Goal: Information Seeking & Learning: Understand process/instructions

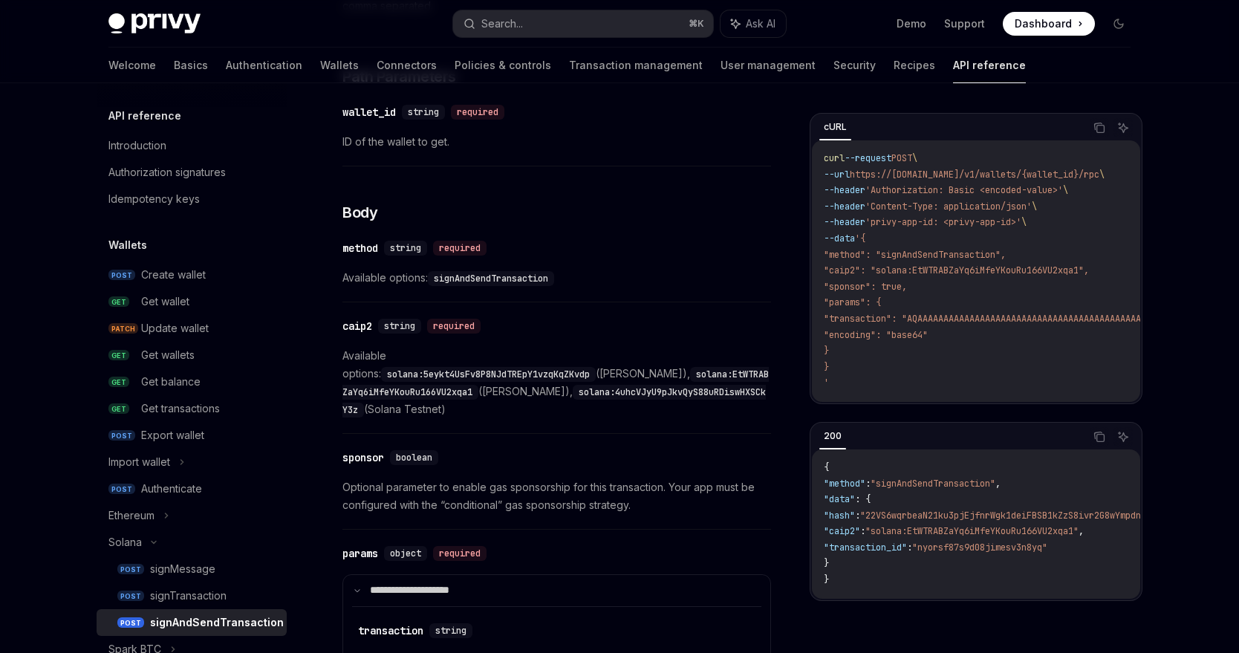
scroll to position [348, 0]
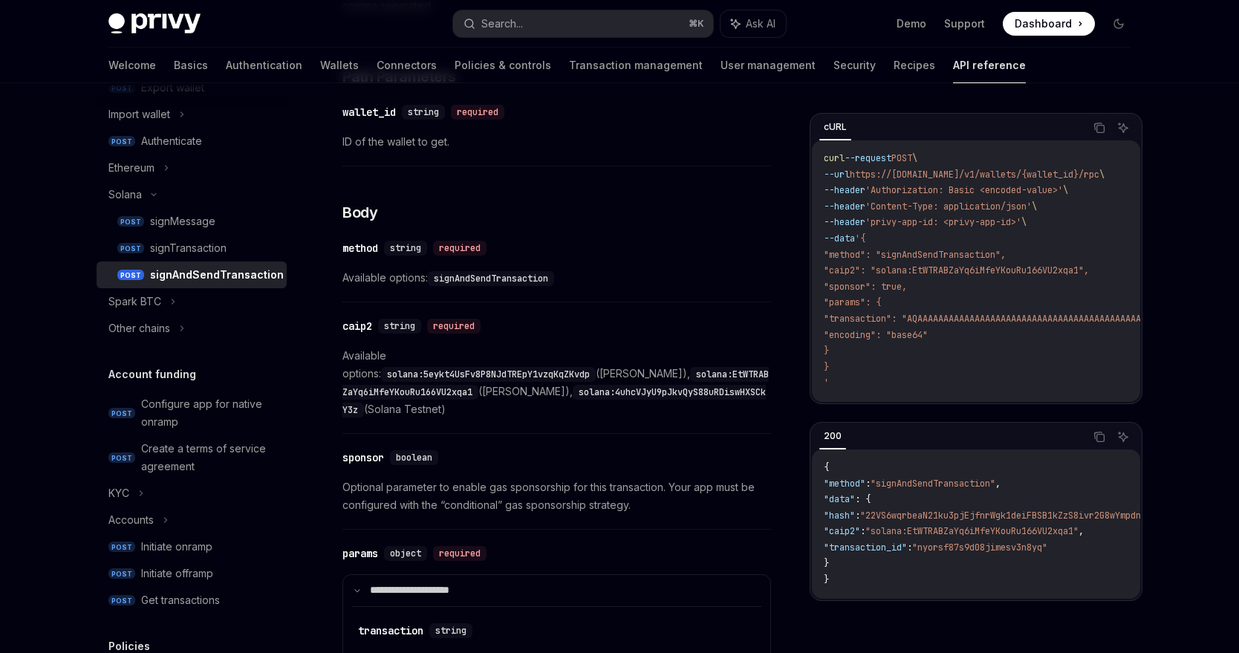
drag, startPoint x: 828, startPoint y: 237, endPoint x: 858, endPoint y: 352, distance: 119.1
copy code "--data '{ "method": "signAndSendTransaction", "caip2": "solana:EtWTRABZaYq6iMfe…"
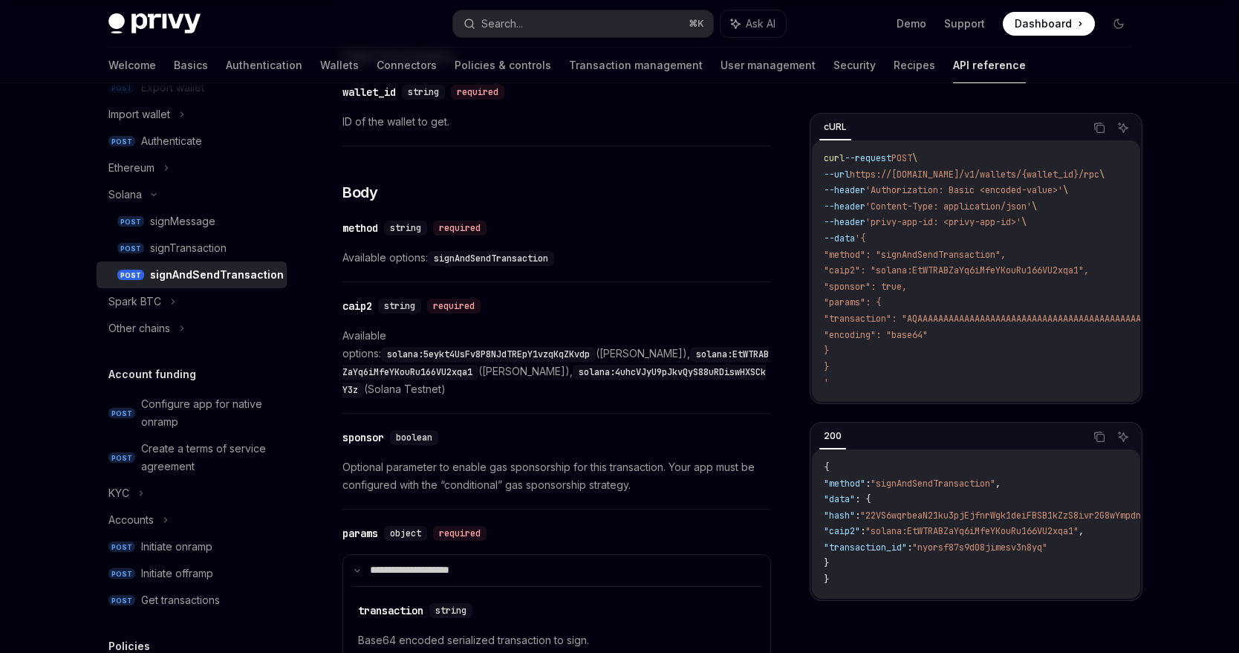
scroll to position [487, 0]
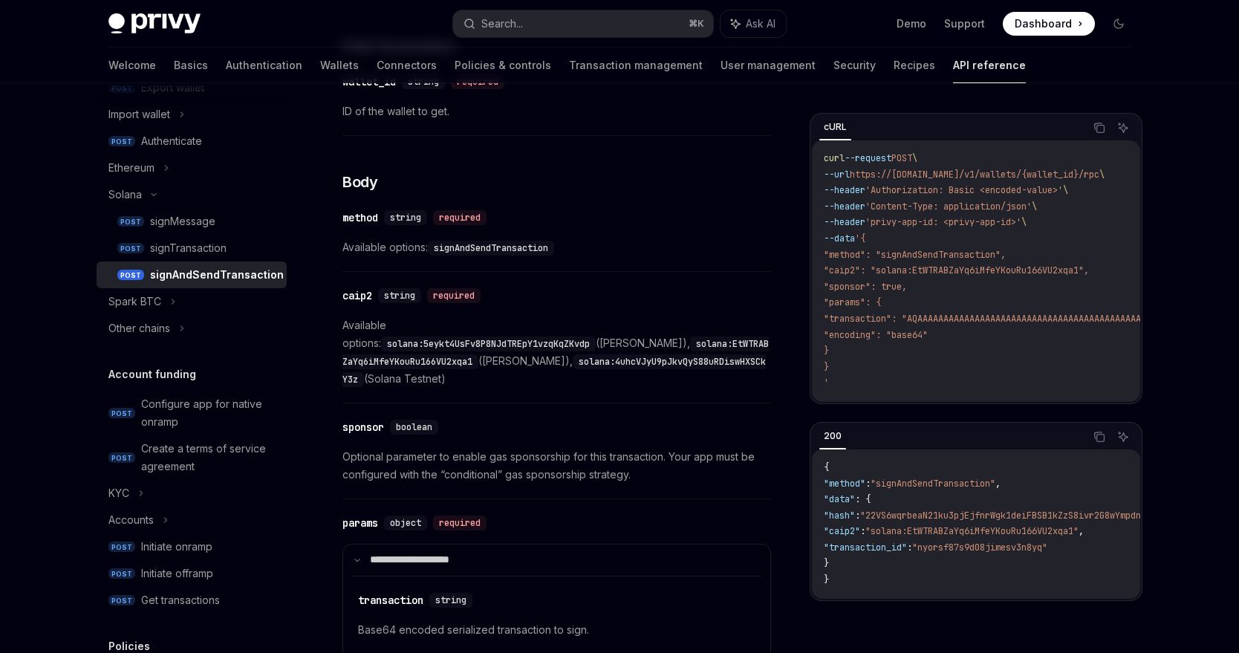
drag, startPoint x: 834, startPoint y: 503, endPoint x: 853, endPoint y: 564, distance: 63.9
click at [853, 564] on code "{ "method" : "signAndSendTransaction" , "data" : { "hash" : "22VS6wqrbeaN21ku3p…" at bounding box center [1096, 524] width 545 height 129
copy code ""data" : { "hash" : "22VS6wqrbeaN21ku3pjEjfnrWgk1deiFBSB1kZzS8ivr2G8wYmpdnV3W7o…"
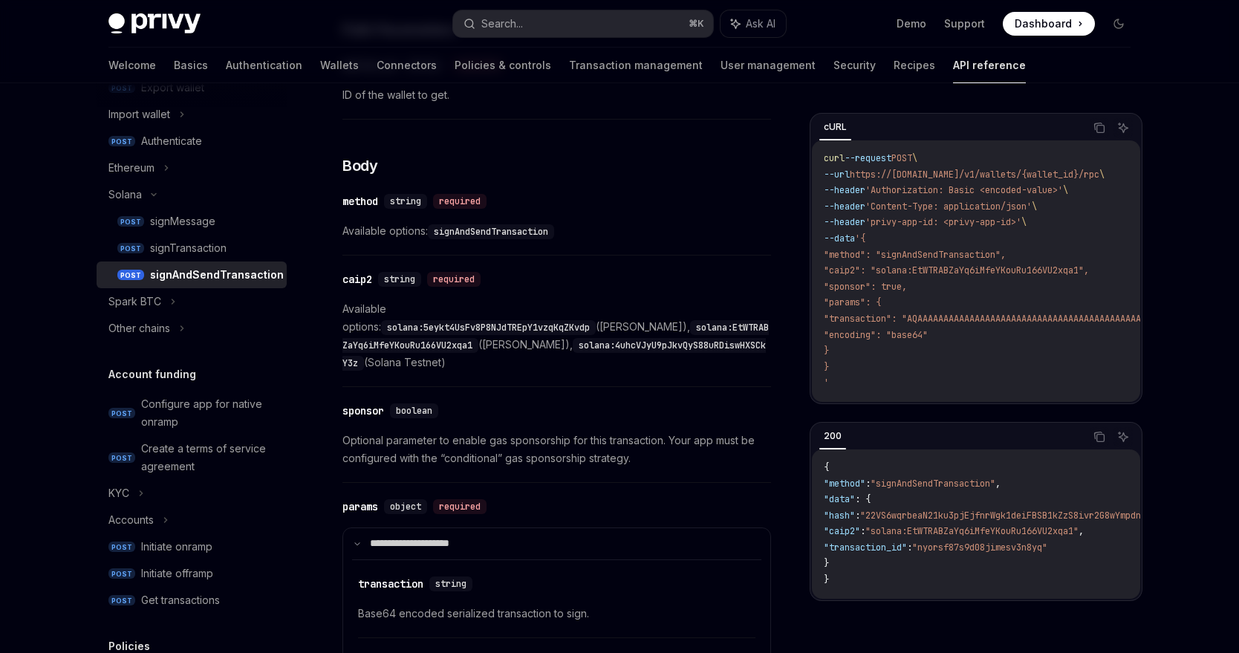
scroll to position [505, 0]
click at [871, 505] on span ": {" at bounding box center [863, 499] width 16 height 12
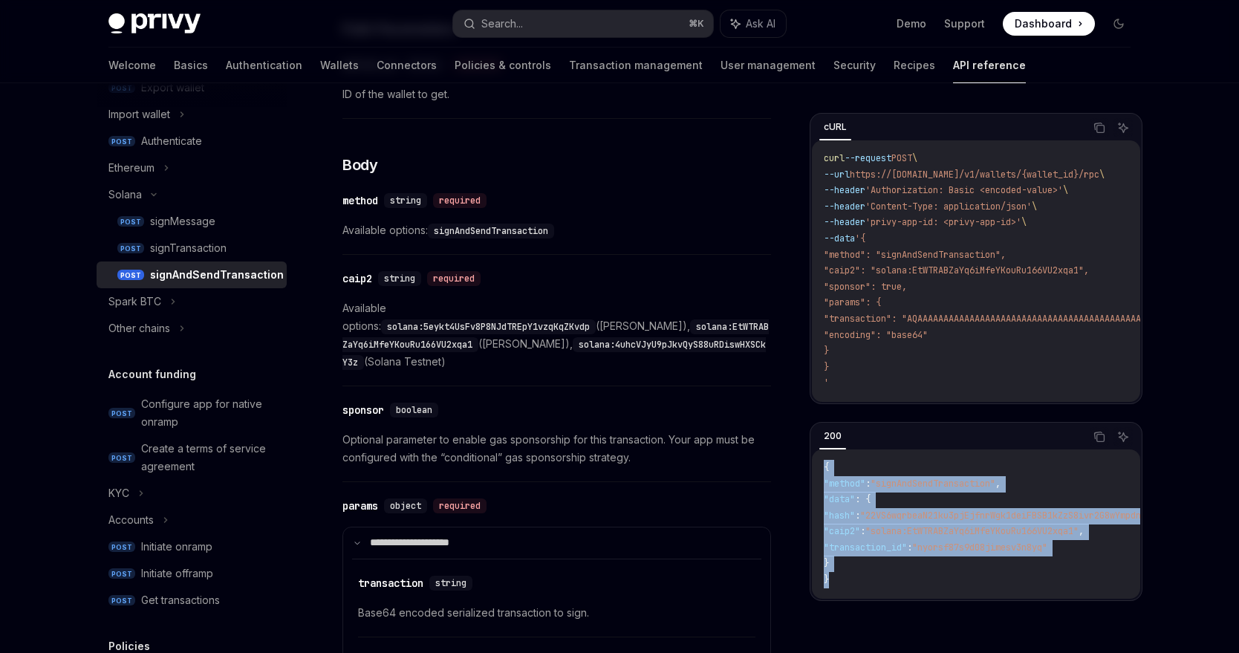
drag, startPoint x: 878, startPoint y: 574, endPoint x: 814, endPoint y: 453, distance: 135.9
click at [814, 453] on div "200 Copy Ask AI { "method" : "signAndSendTransaction" , "data" : { "hash" : "22…" at bounding box center [976, 511] width 333 height 179
copy div "Copy Ask AI { "method" : "signAndSendTransaction" , "data" : { "hash" : "22VS6w…"
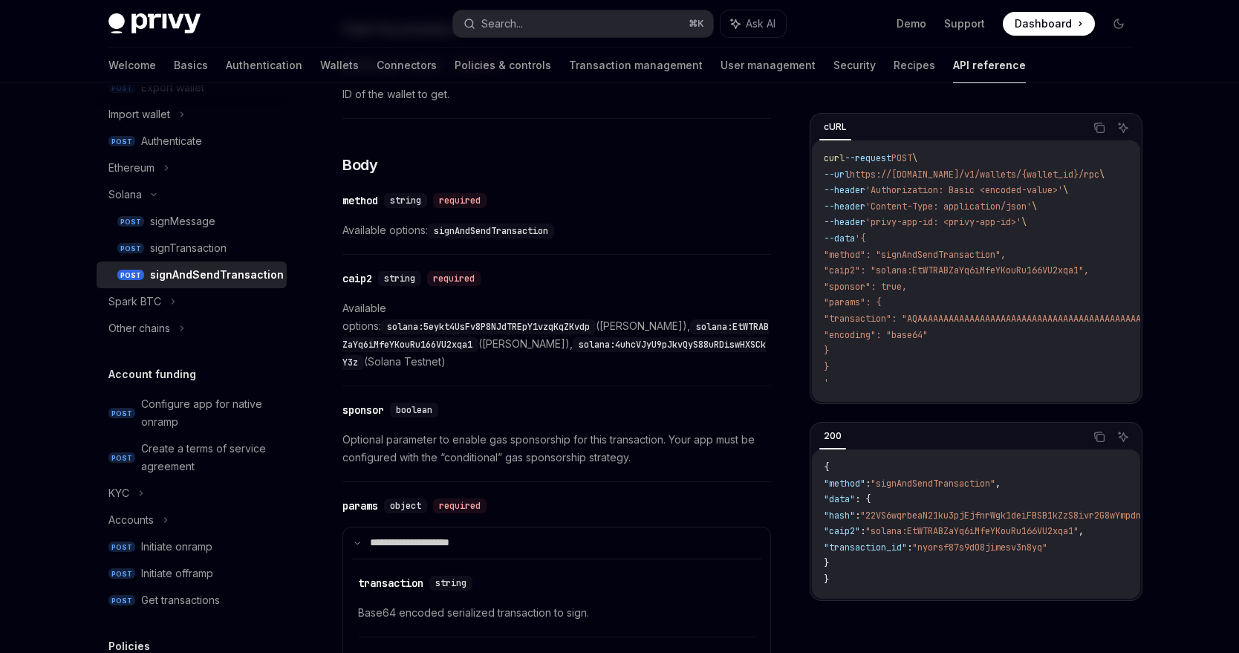
click at [977, 498] on code "{ "method" : "signAndSendTransaction" , "data" : { "hash" : "22VS6wqrbeaN21ku3p…" at bounding box center [1096, 524] width 545 height 129
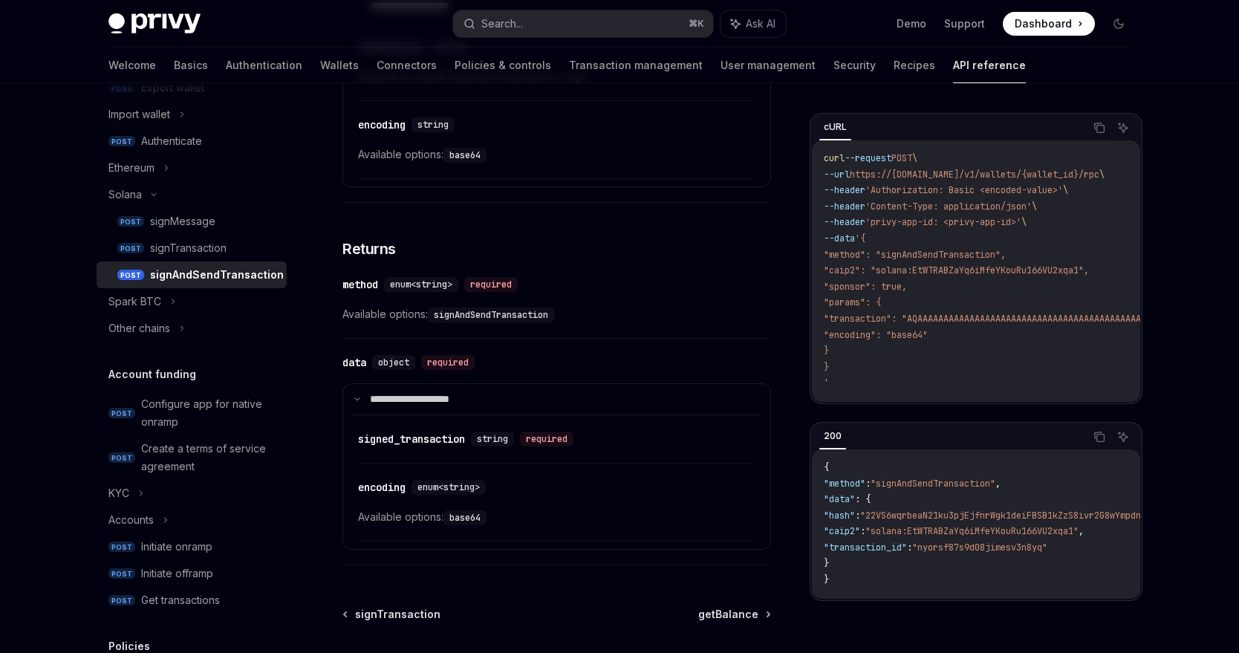
scroll to position [1044, 0]
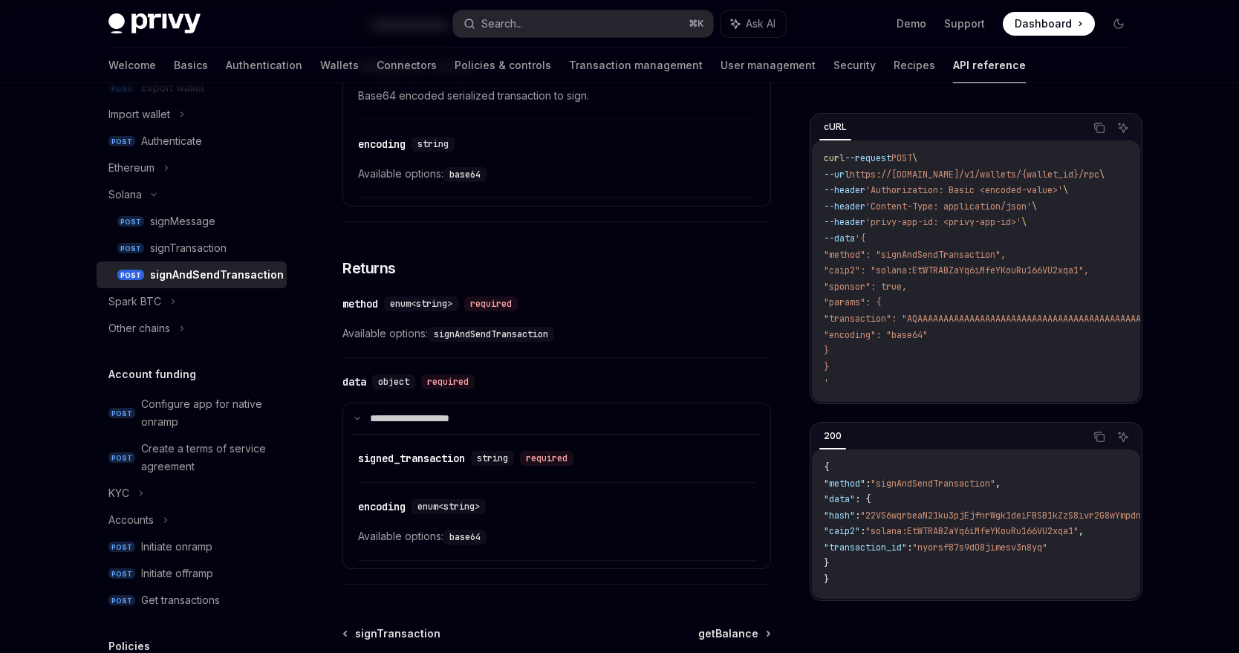
scroll to position [1021, 0]
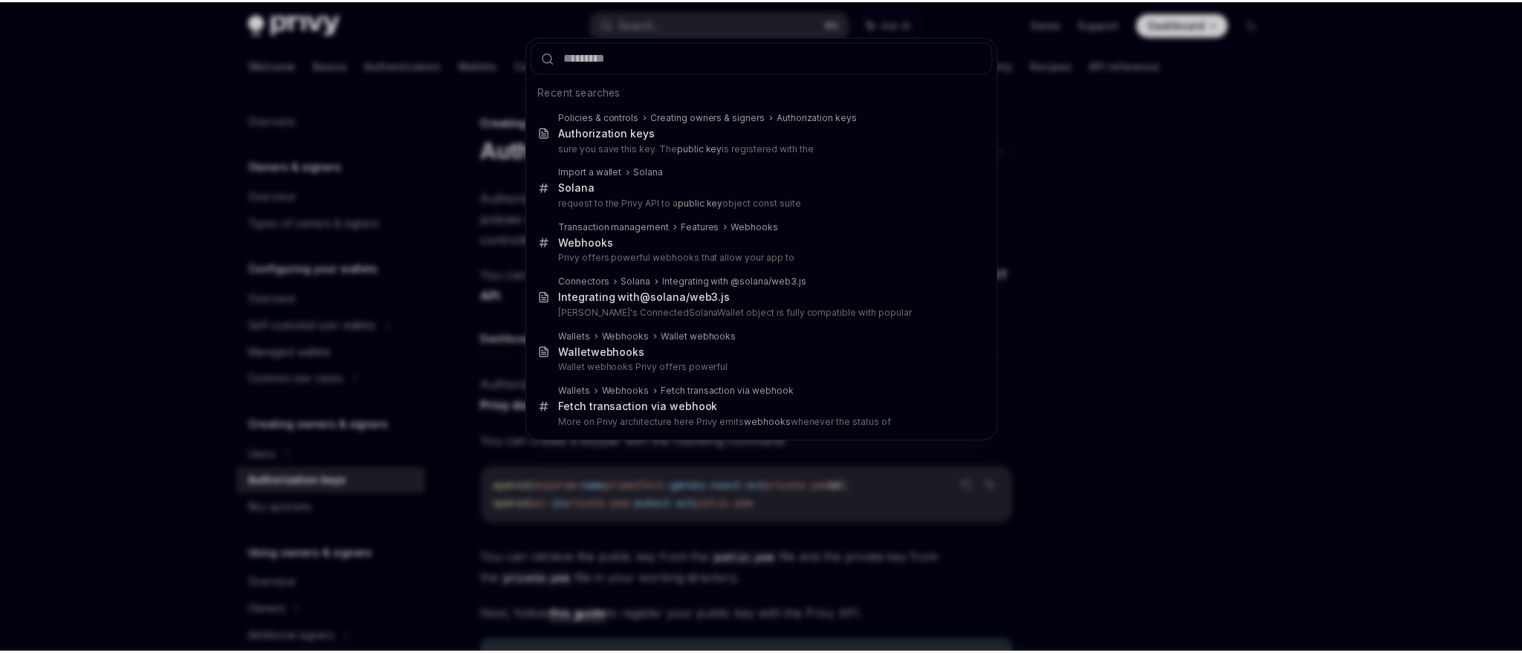
scroll to position [155, 0]
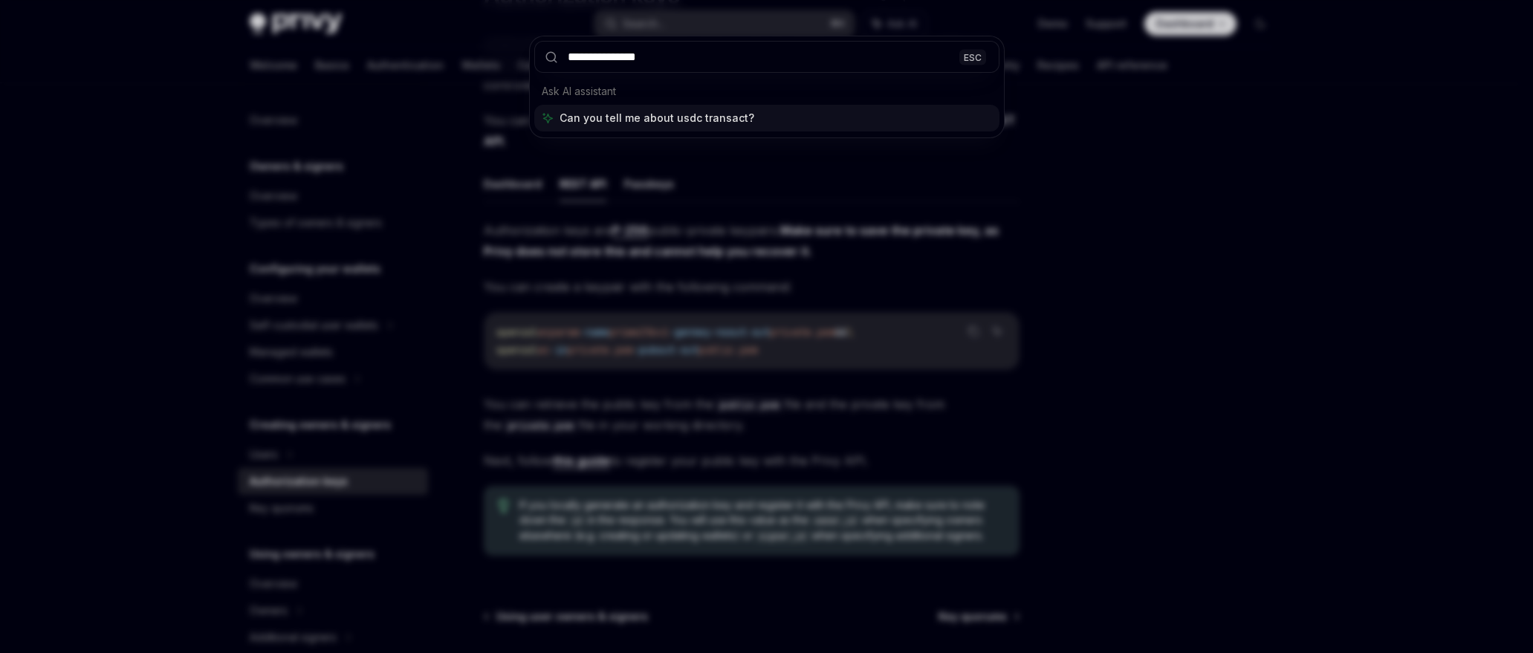
type input "**********"
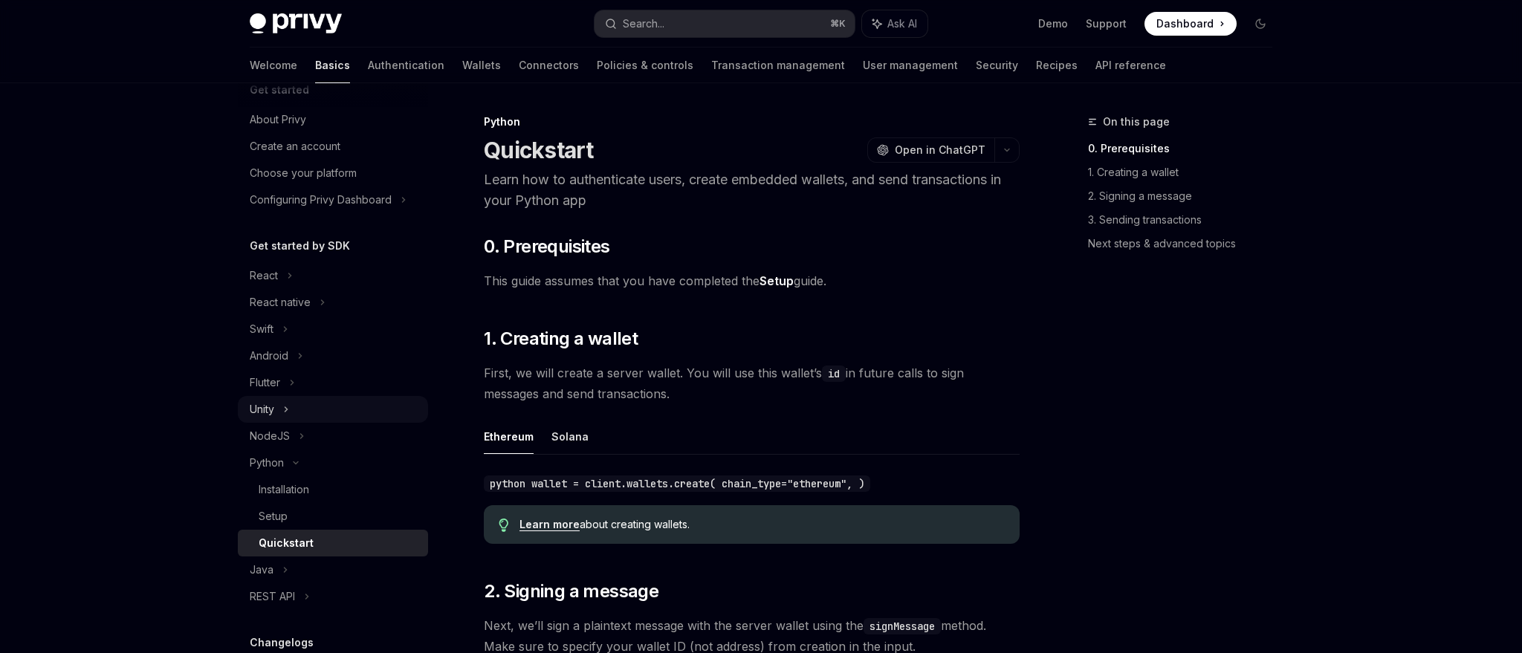
scroll to position [120, 0]
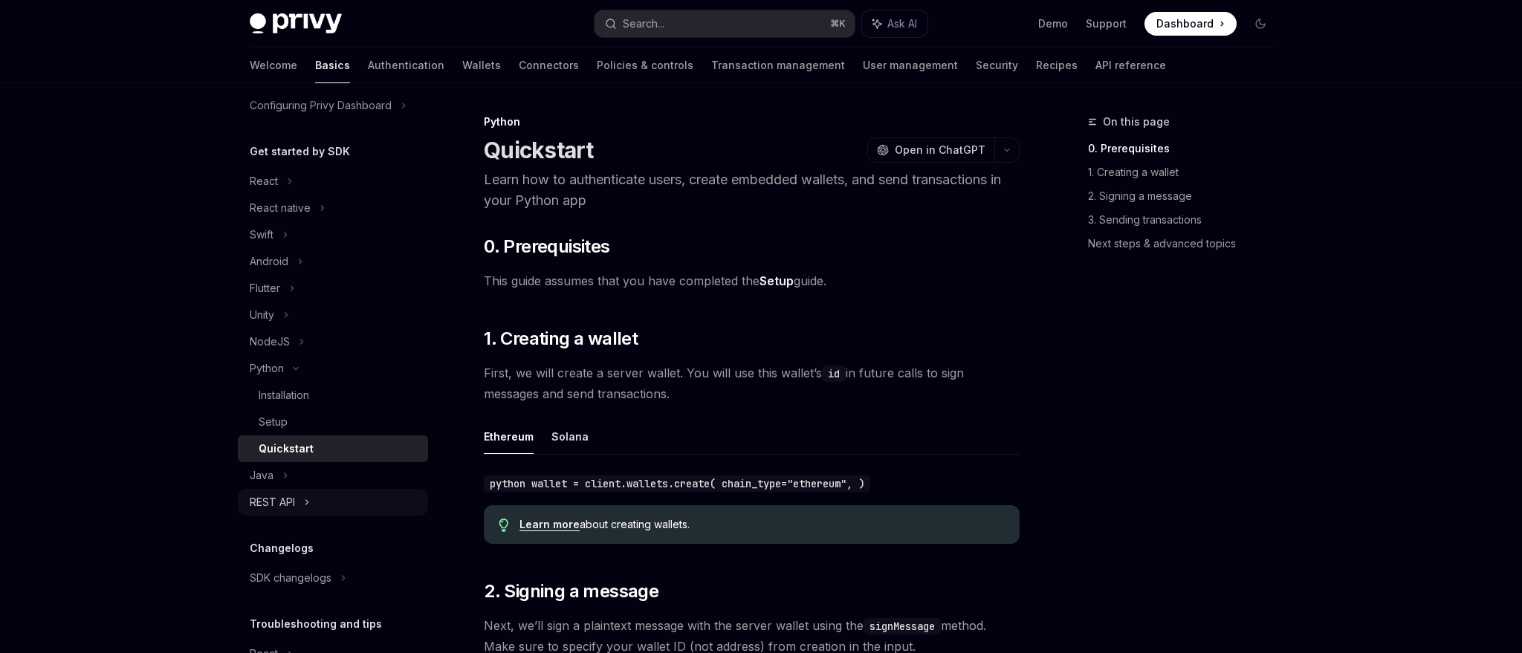
click at [281, 511] on div "REST API" at bounding box center [333, 502] width 190 height 27
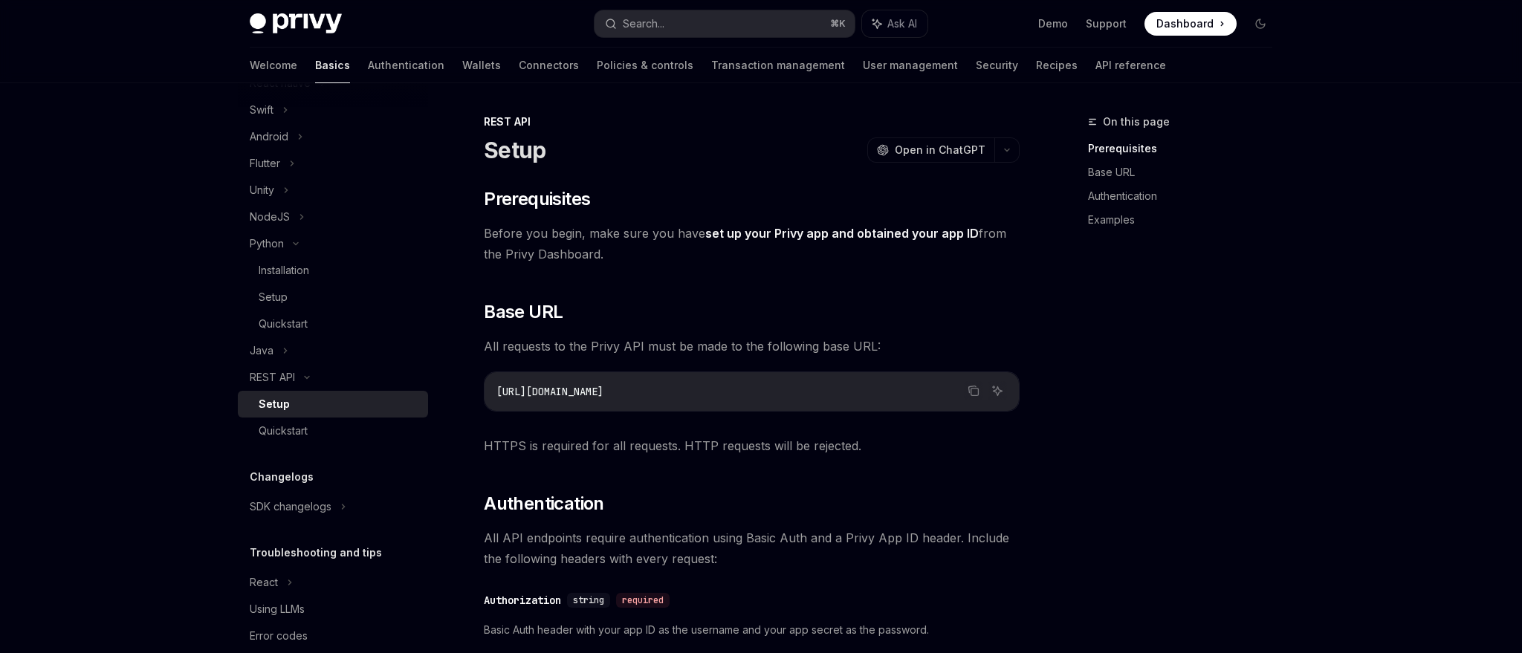
scroll to position [246, 0]
click at [308, 429] on div "Quickstart" at bounding box center [283, 430] width 49 height 18
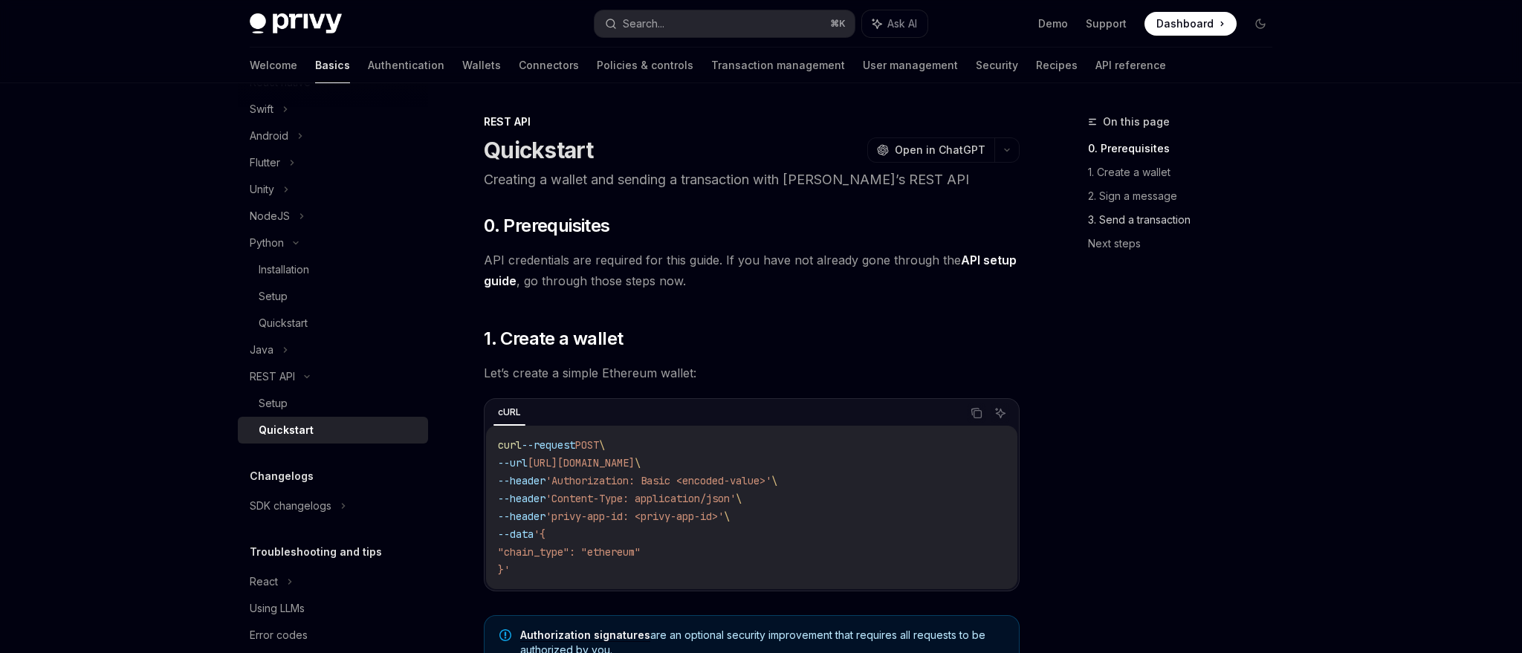
click at [1165, 219] on link "3. Send a transaction" at bounding box center [1186, 220] width 196 height 24
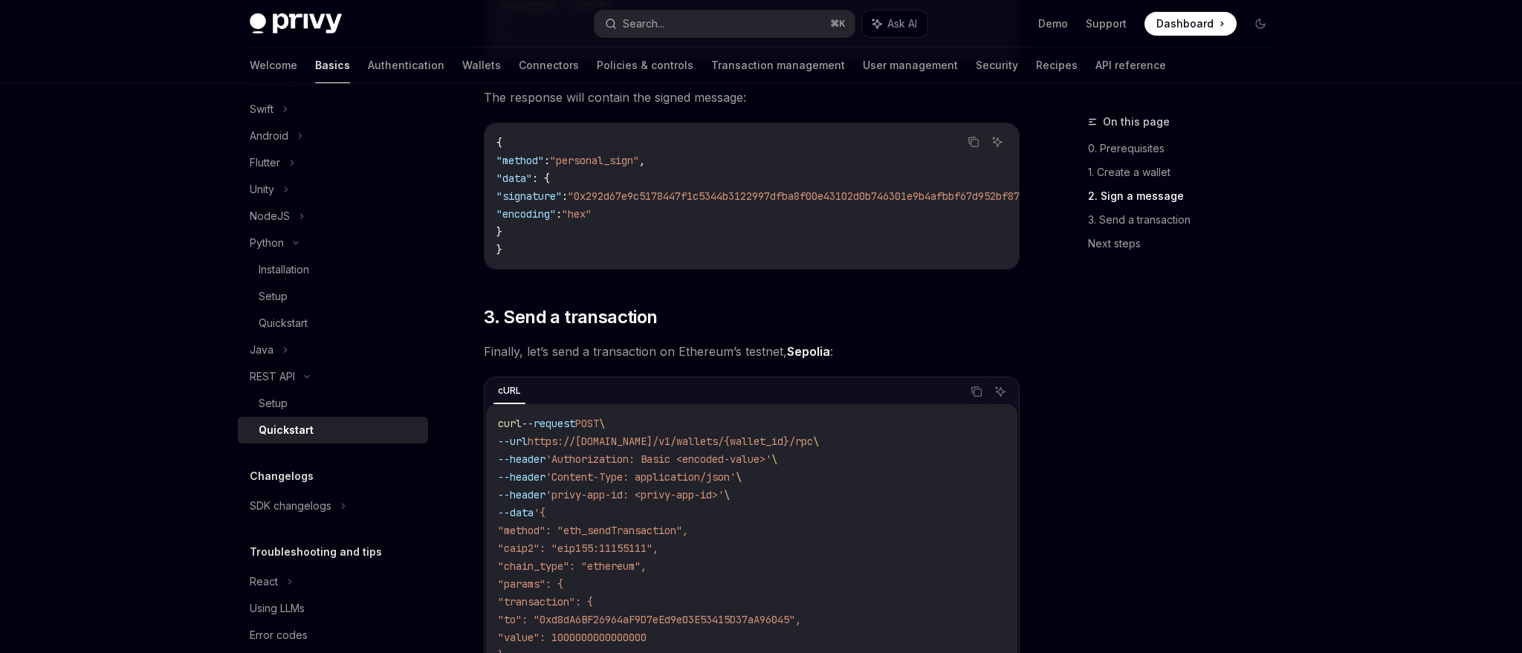
scroll to position [1173, 0]
click at [289, 354] on div "Java" at bounding box center [333, 350] width 190 height 27
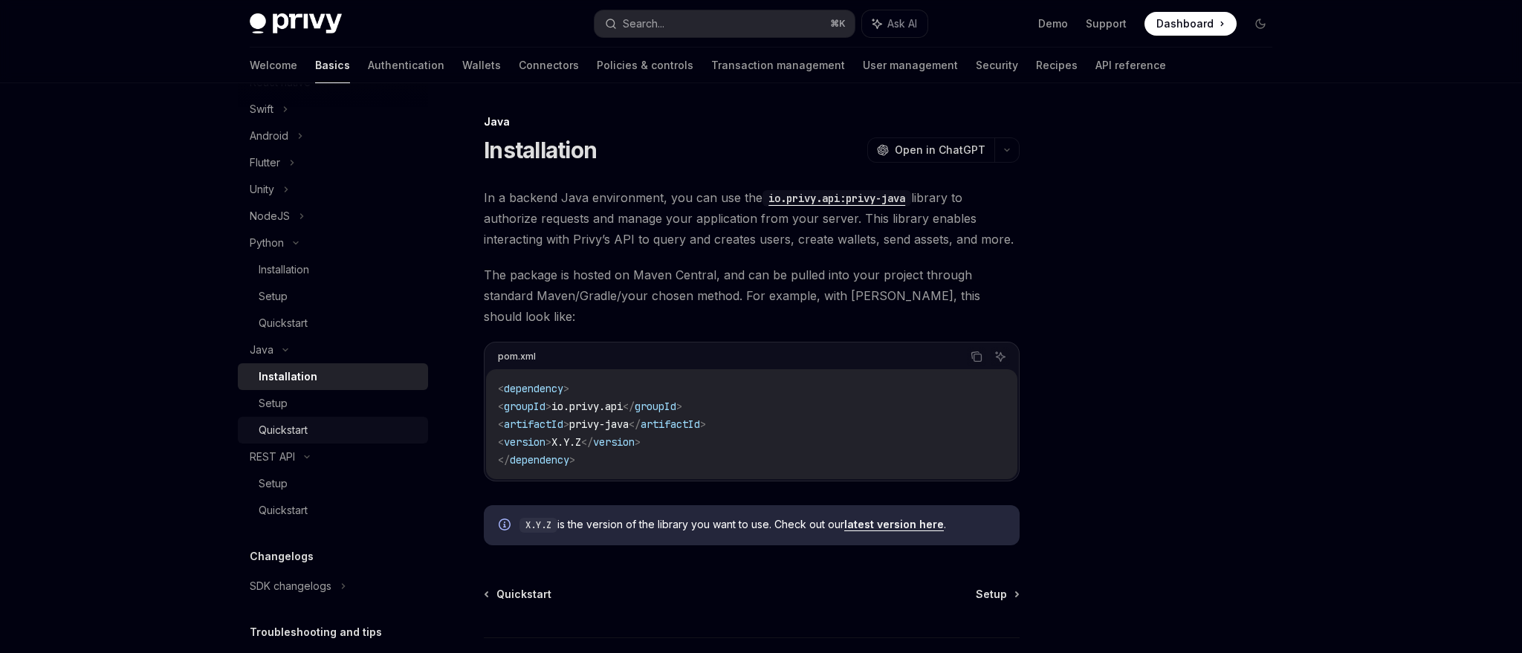
click at [292, 427] on div "Quickstart" at bounding box center [283, 430] width 49 height 18
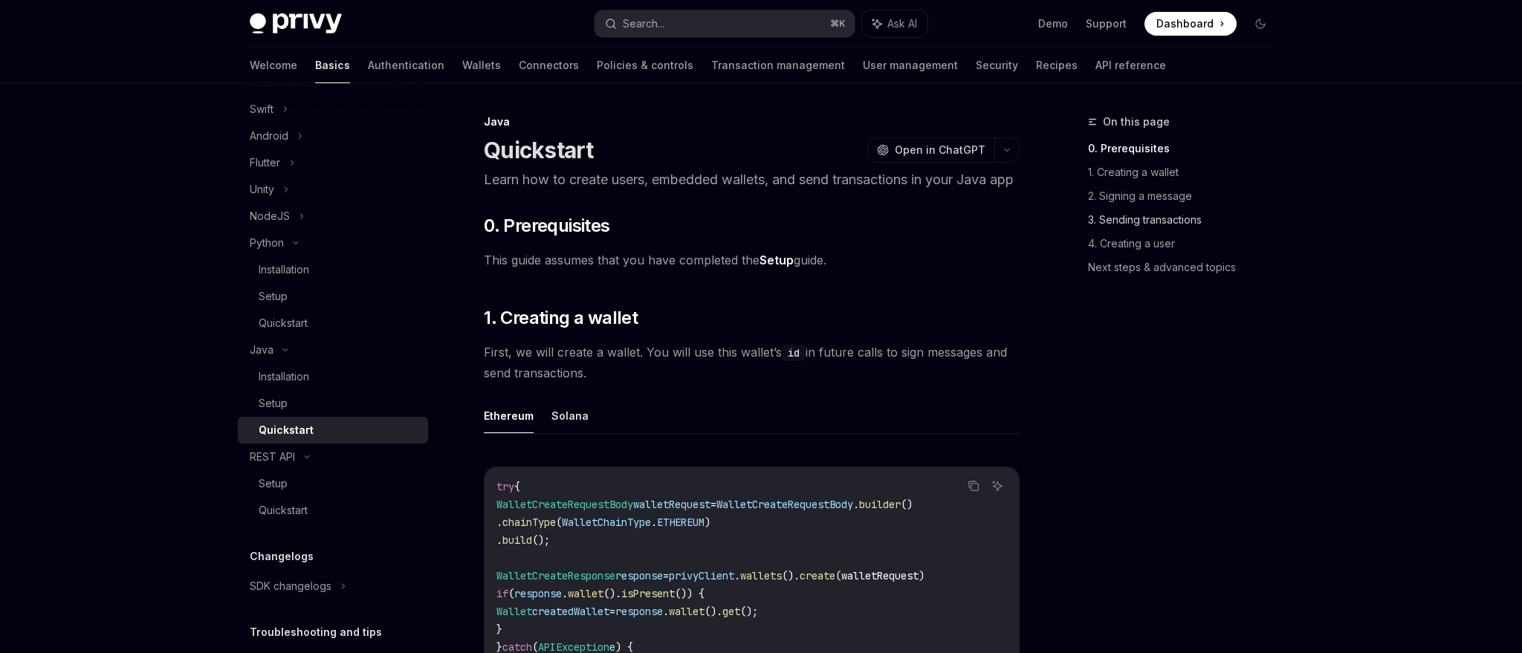
click at [1169, 221] on link "3. Sending transactions" at bounding box center [1186, 220] width 196 height 24
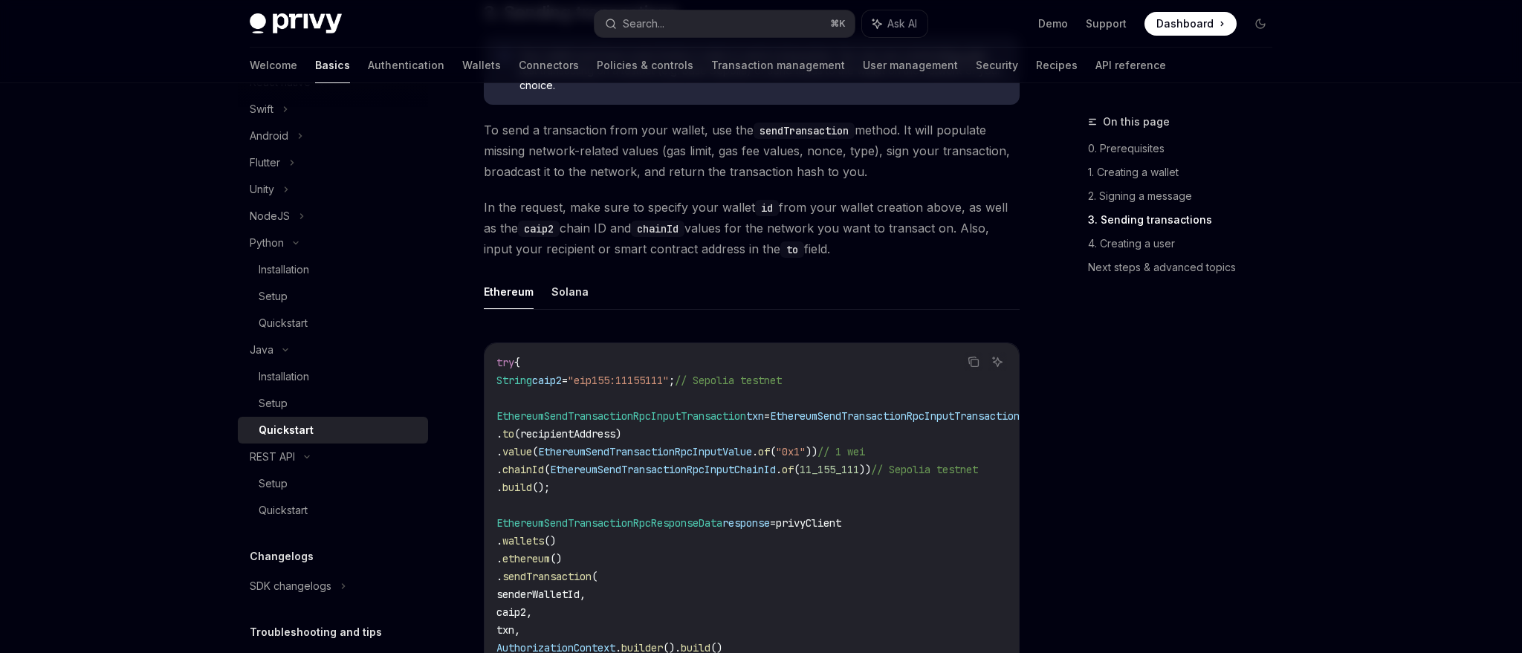
scroll to position [1514, 0]
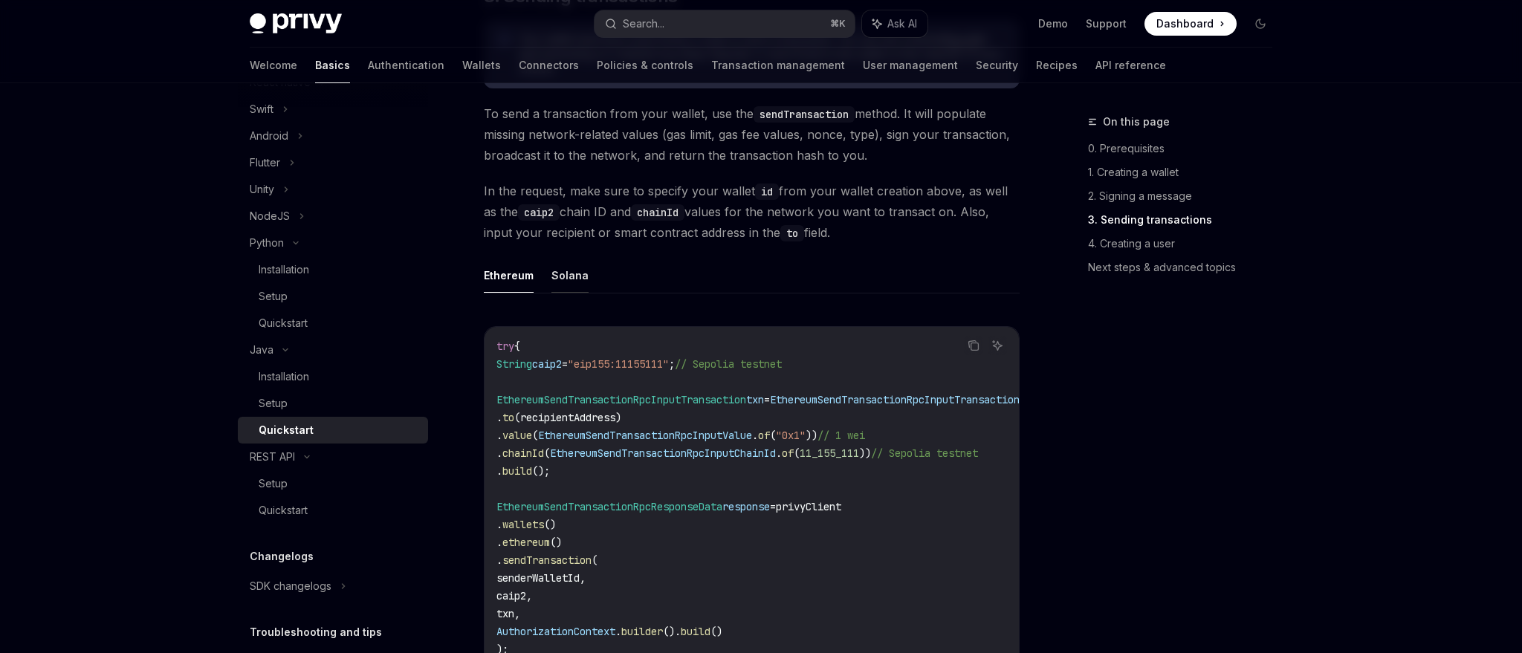
click at [568, 293] on button "Solana" at bounding box center [569, 275] width 37 height 35
type textarea "*"
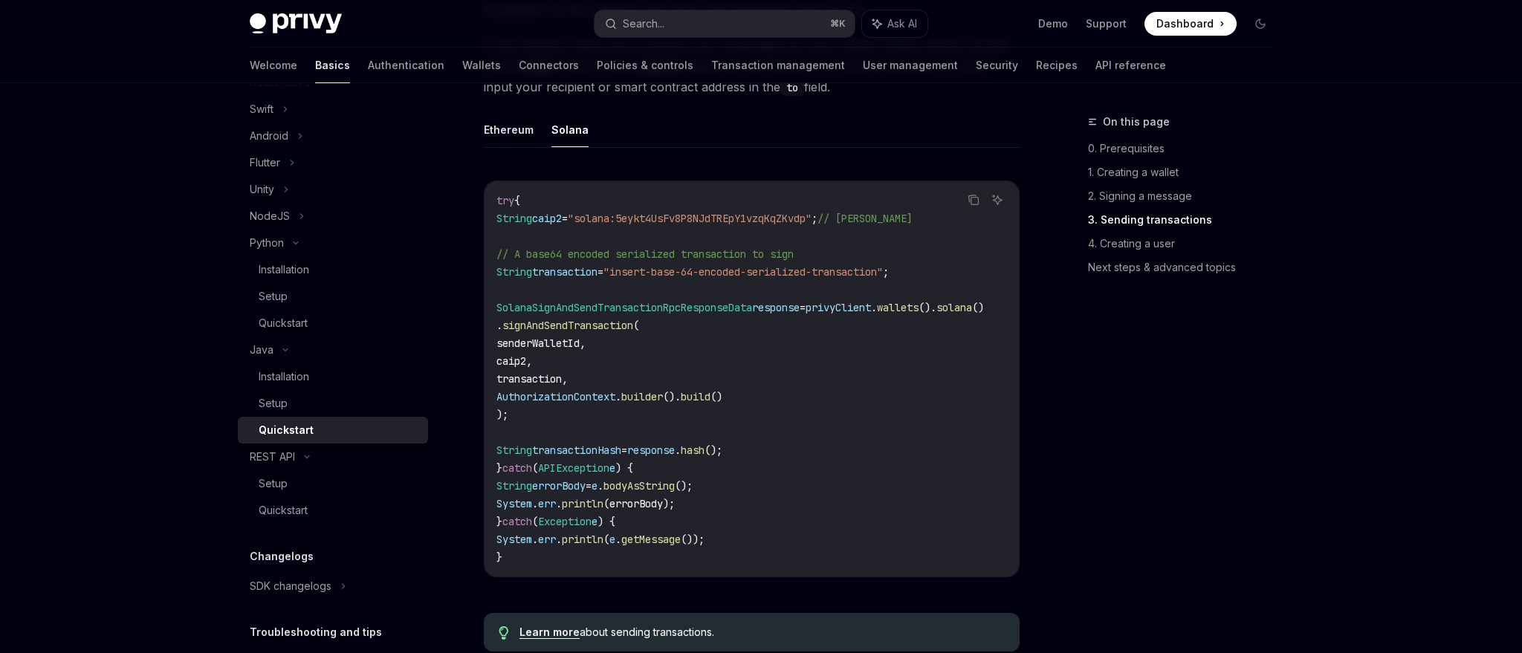
scroll to position [1661, 0]
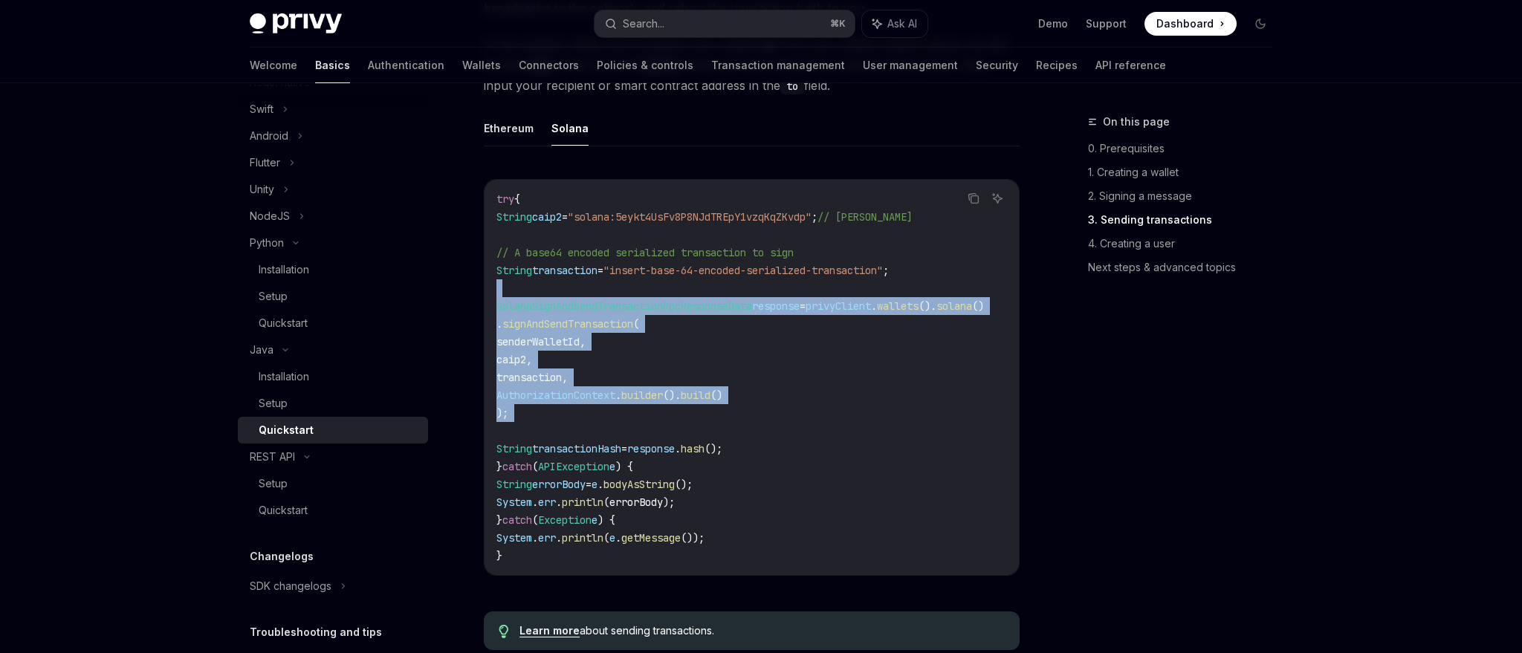
drag, startPoint x: 686, startPoint y: 322, endPoint x: 732, endPoint y: 450, distance: 135.2
click at [732, 450] on code "try { String caip2 = "solana:5eykt4UsFv8P8NJdTREpY1vzqKqZKvdp" ; // Solana Main…" at bounding box center [757, 377] width 523 height 375
click at [732, 449] on code "try { String caip2 = "solana:5eykt4UsFv8P8NJdTREpY1vzqKqZKvdp" ; // Solana Main…" at bounding box center [757, 377] width 523 height 375
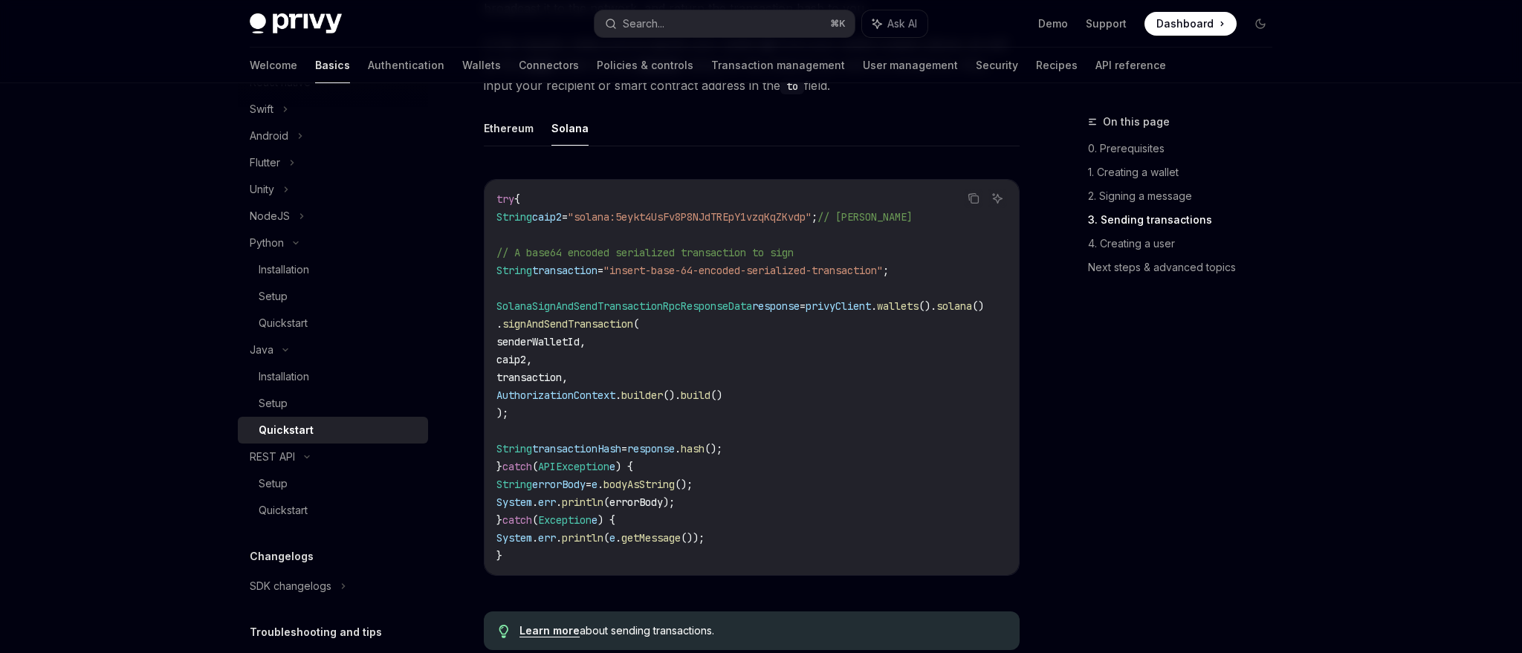
drag, startPoint x: 693, startPoint y: 436, endPoint x: 509, endPoint y: 335, distance: 210.2
click at [509, 335] on code "try { String caip2 = "solana:5eykt4UsFv8P8NJdTREpY1vzqKqZKvdp" ; // Solana Main…" at bounding box center [757, 377] width 523 height 375
click at [628, 331] on span "signAndSendTransaction" at bounding box center [567, 323] width 131 height 13
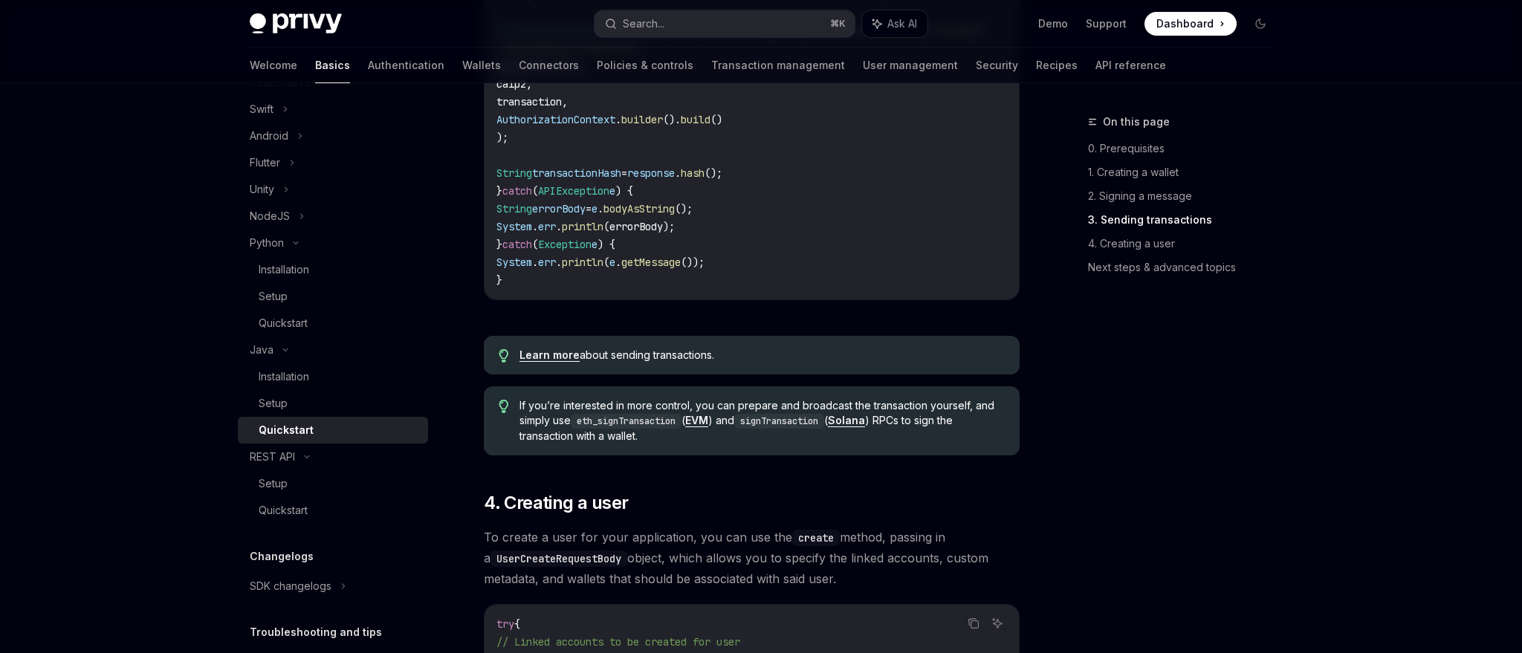
scroll to position [1975, 0]
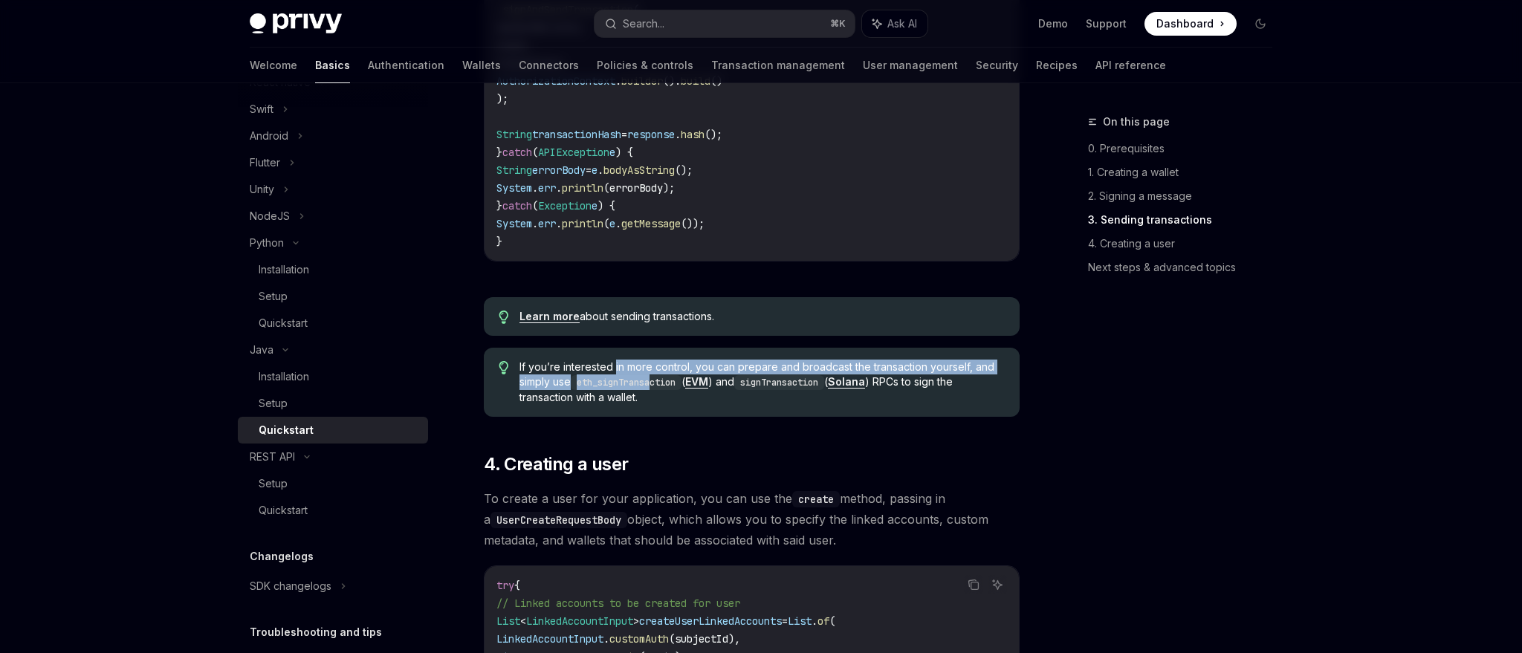
drag, startPoint x: 615, startPoint y: 394, endPoint x: 655, endPoint y: 416, distance: 45.9
click at [655, 405] on span "If you’re interested in more control, you can prepare and broadcast the transac…" at bounding box center [761, 382] width 485 height 45
click at [655, 390] on code "eth_signTransaction" at bounding box center [626, 382] width 111 height 15
drag, startPoint x: 664, startPoint y: 416, endPoint x: 635, endPoint y: 398, distance: 34.0
click at [635, 398] on span "If you’re interested in more control, you can prepare and broadcast the transac…" at bounding box center [761, 382] width 485 height 45
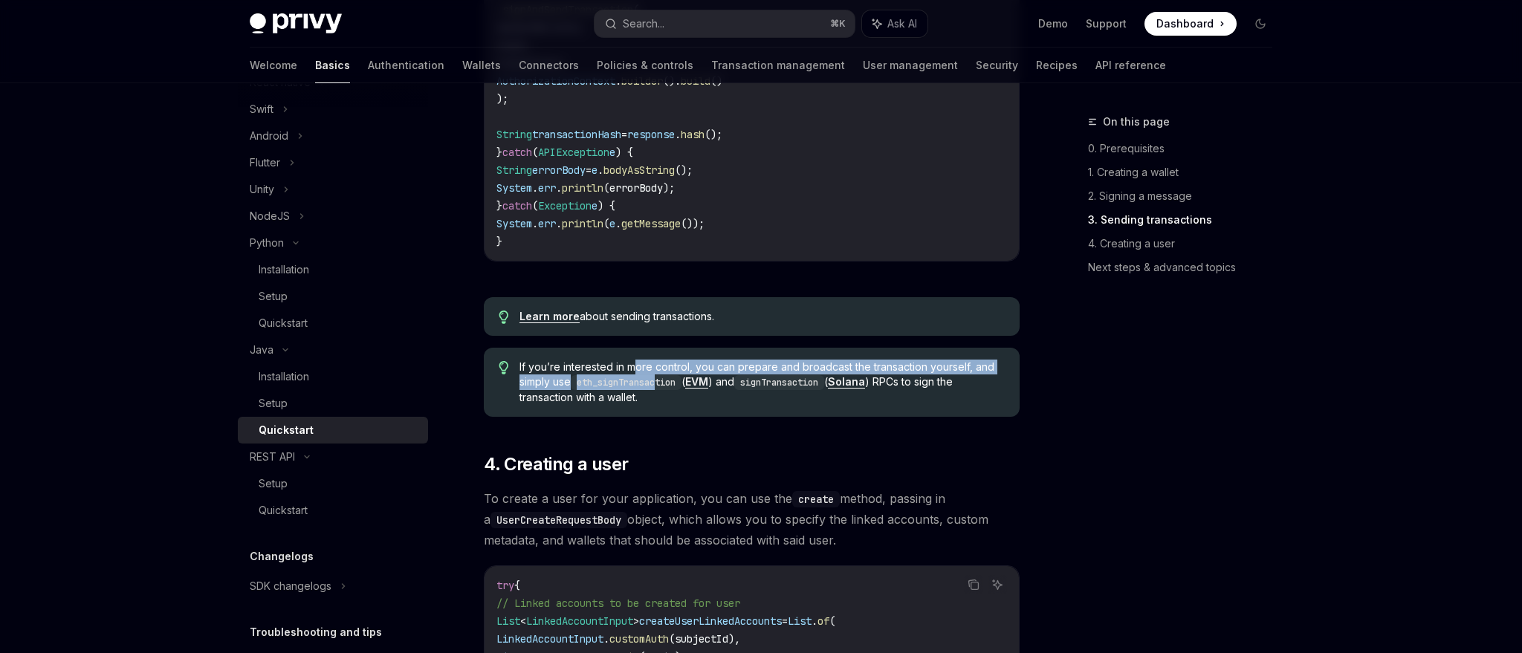
click at [635, 398] on span "If you’re interested in more control, you can prepare and broadcast the transac…" at bounding box center [761, 382] width 485 height 45
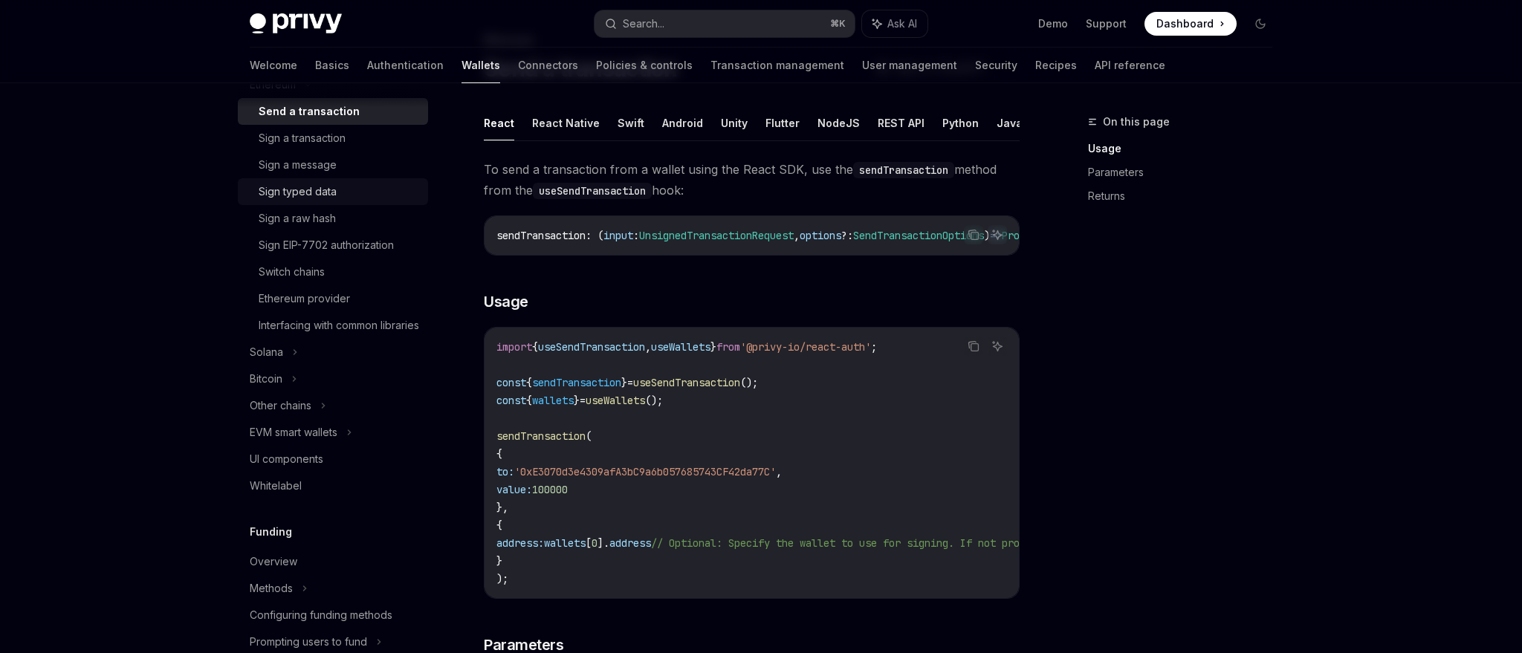
scroll to position [418, 0]
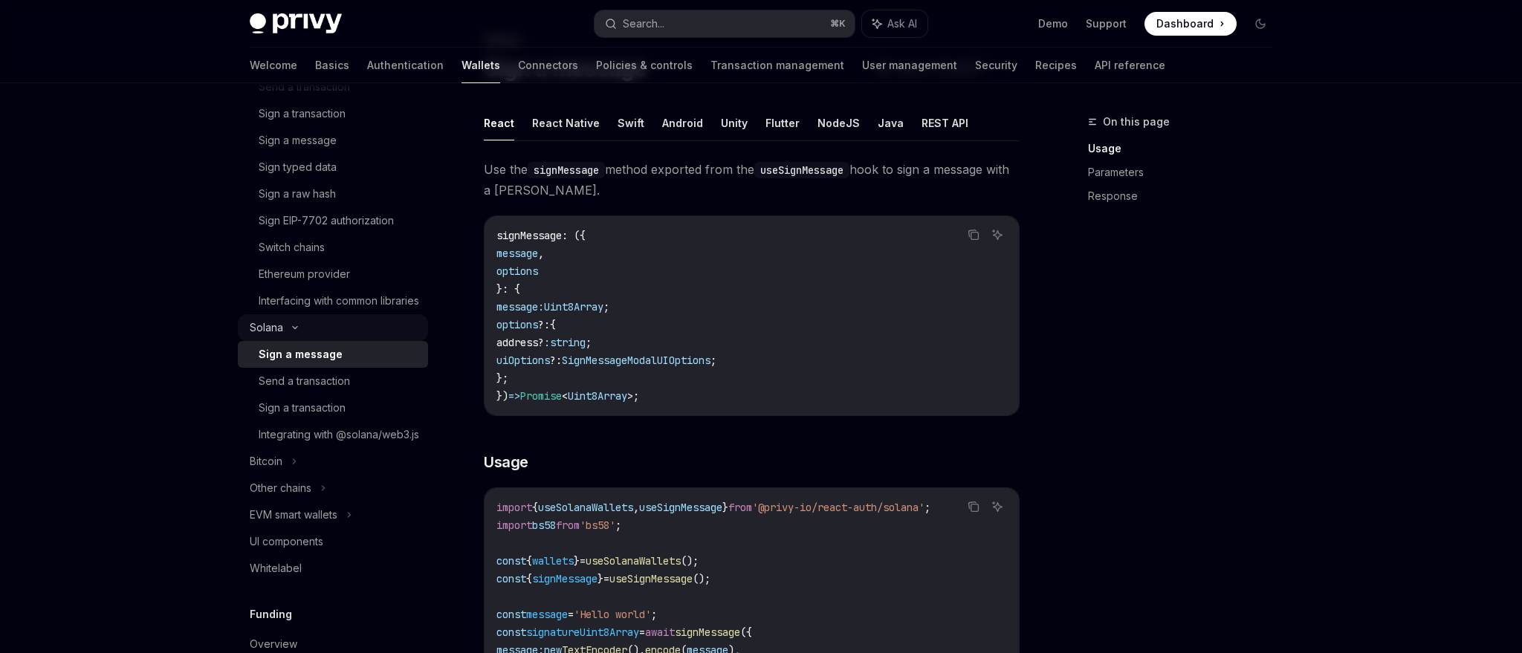
scroll to position [445, 0]
click at [326, 437] on link "Integrating with @solana/web3.js" at bounding box center [333, 431] width 190 height 27
click at [322, 441] on div "Integrating with @solana/web3.js" at bounding box center [339, 432] width 161 height 18
type textarea "*"
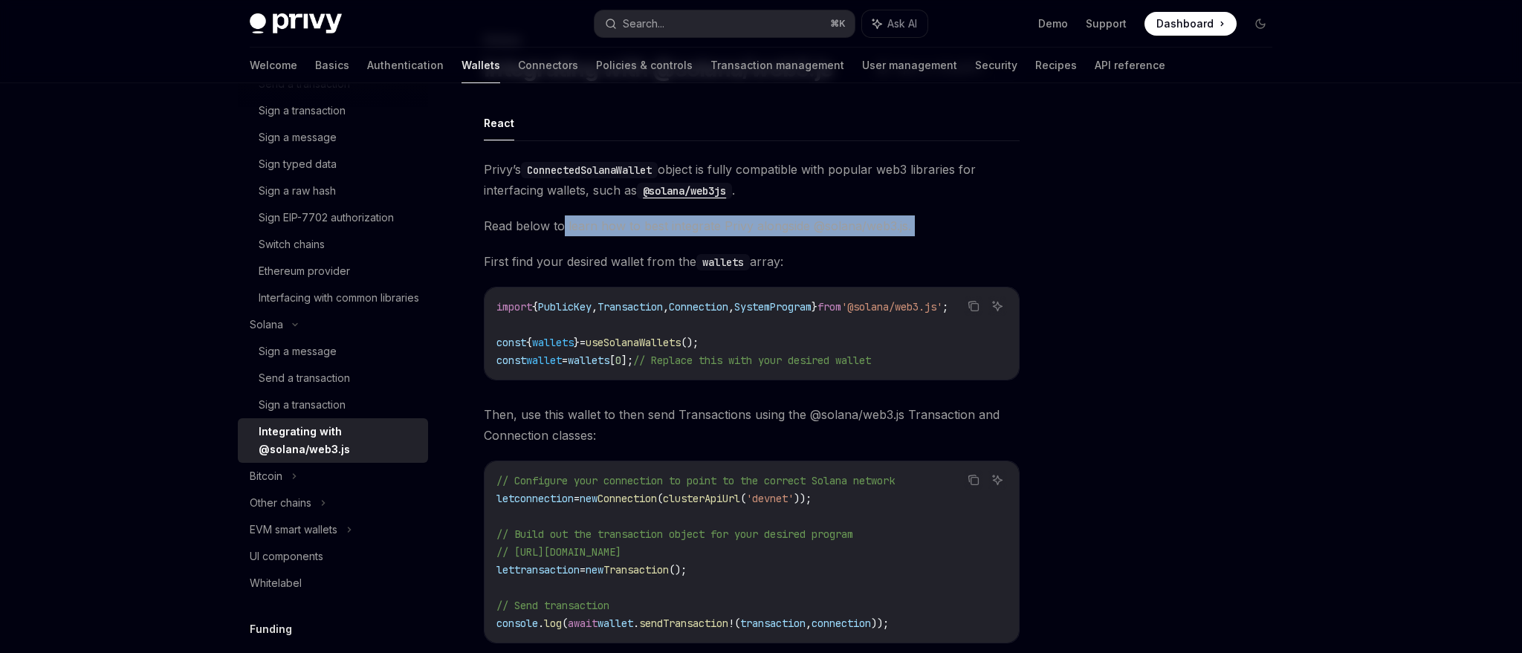
drag, startPoint x: 561, startPoint y: 221, endPoint x: 695, endPoint y: 238, distance: 134.7
click at [695, 238] on div "Privy’s ConnectedSolanaWallet object is fully compatible with popular web3 libr…" at bounding box center [752, 413] width 536 height 508
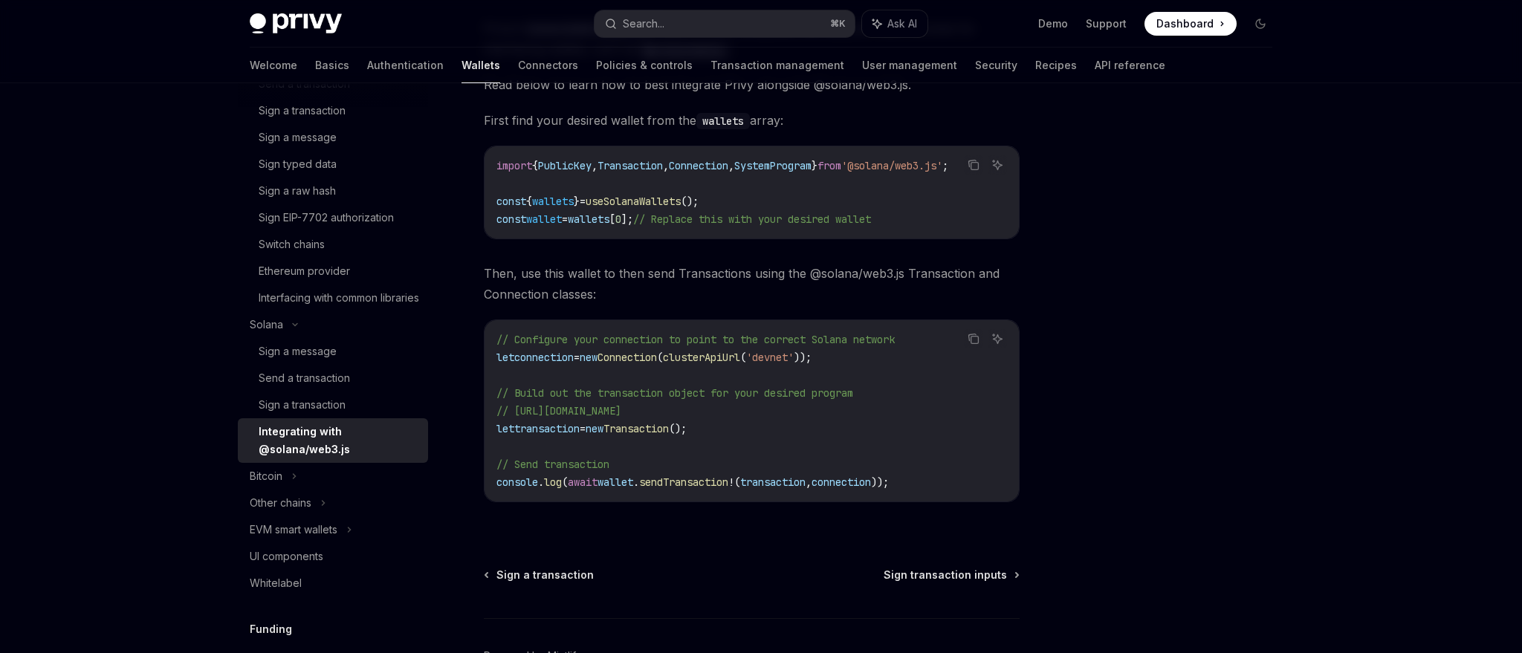
scroll to position [322, 0]
